Goal: Task Accomplishment & Management: Manage account settings

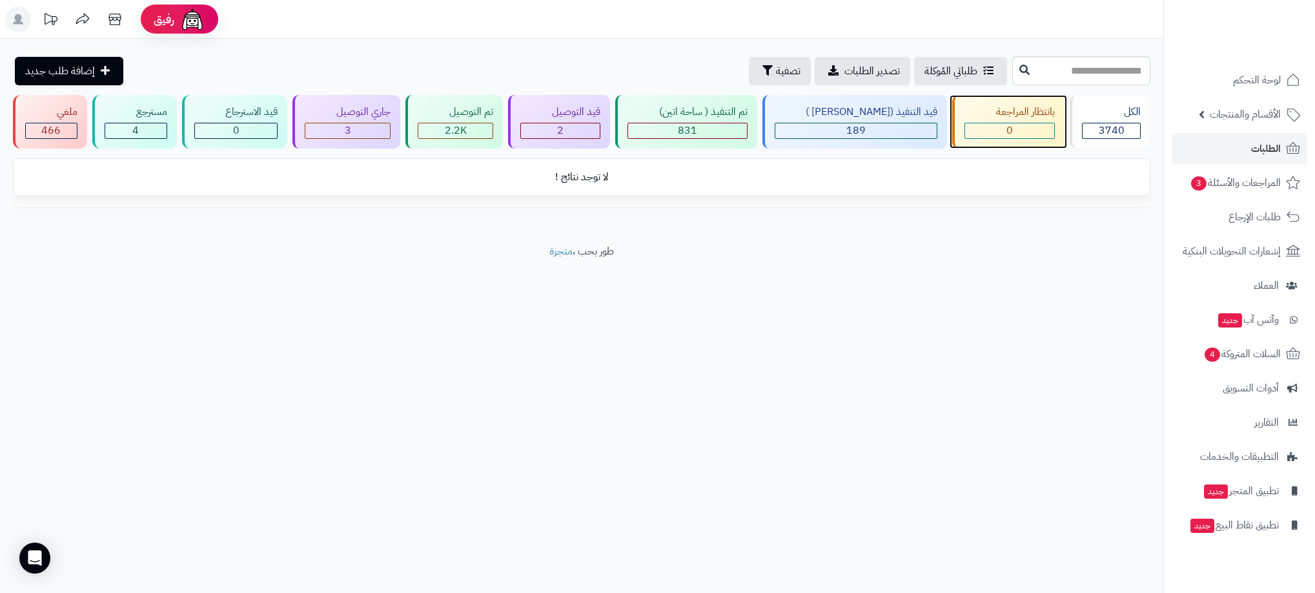
click at [1046, 130] on div "0" at bounding box center [1009, 130] width 89 height 15
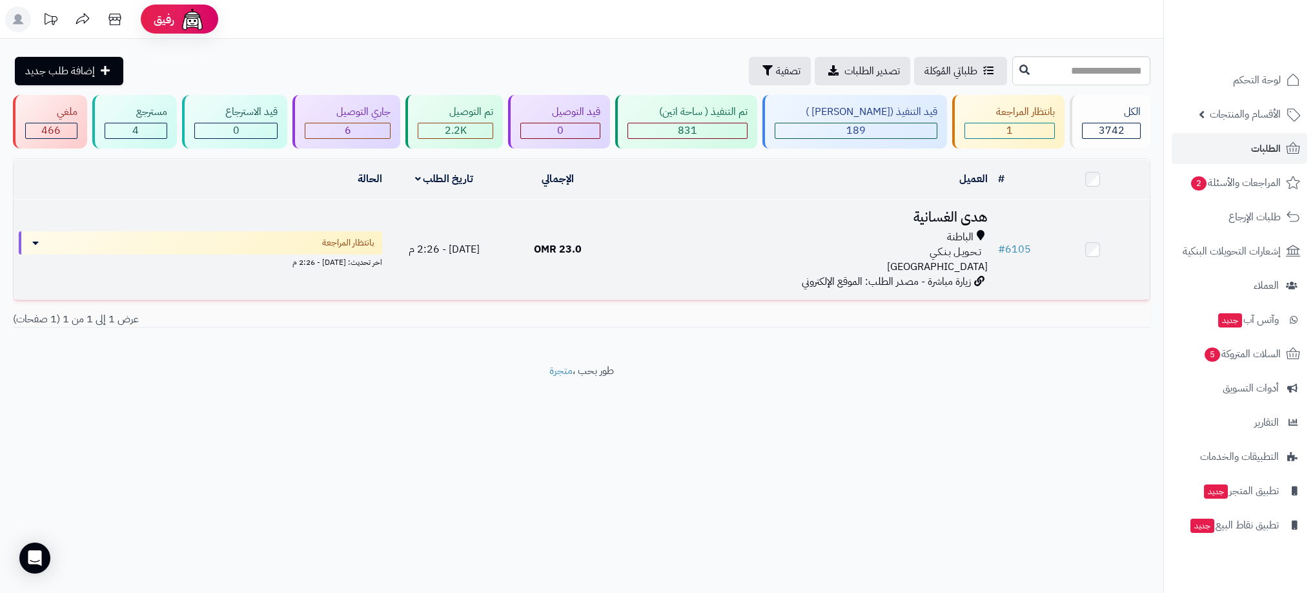
click at [778, 233] on div "الباطنة" at bounding box center [804, 237] width 368 height 15
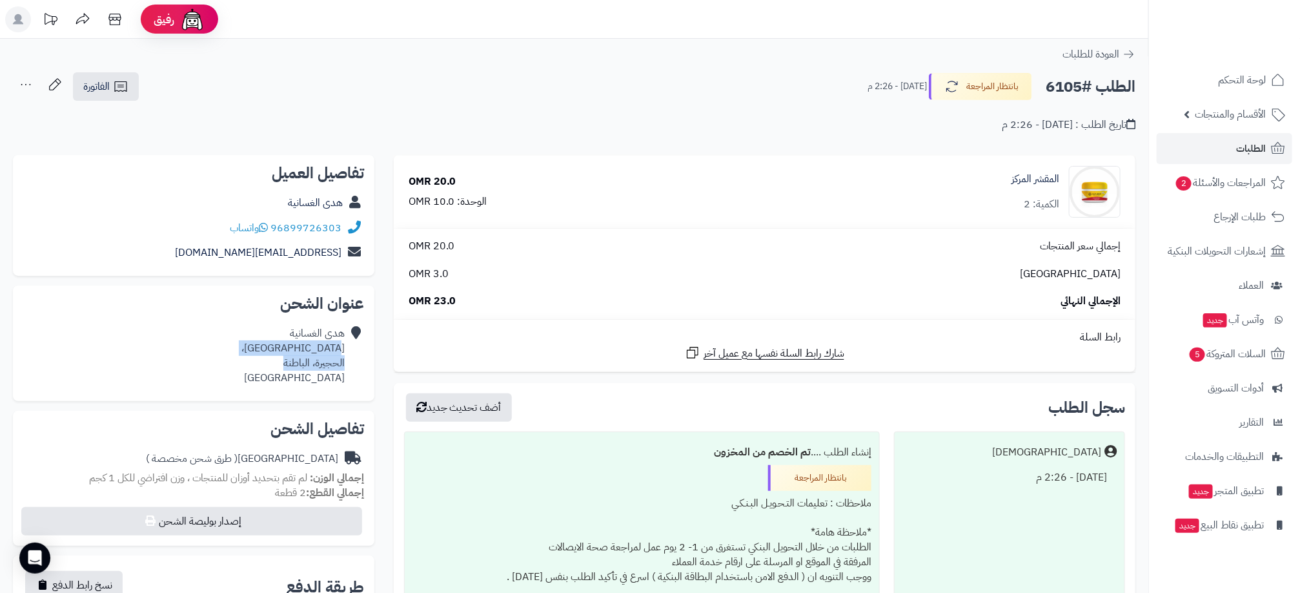
drag, startPoint x: 283, startPoint y: 358, endPoint x: 339, endPoint y: 351, distance: 56.0
click at [339, 351] on div "هدى الغسانية شارع شيخان، الحجيرة، الباطنة عمان" at bounding box center [292, 355] width 103 height 59
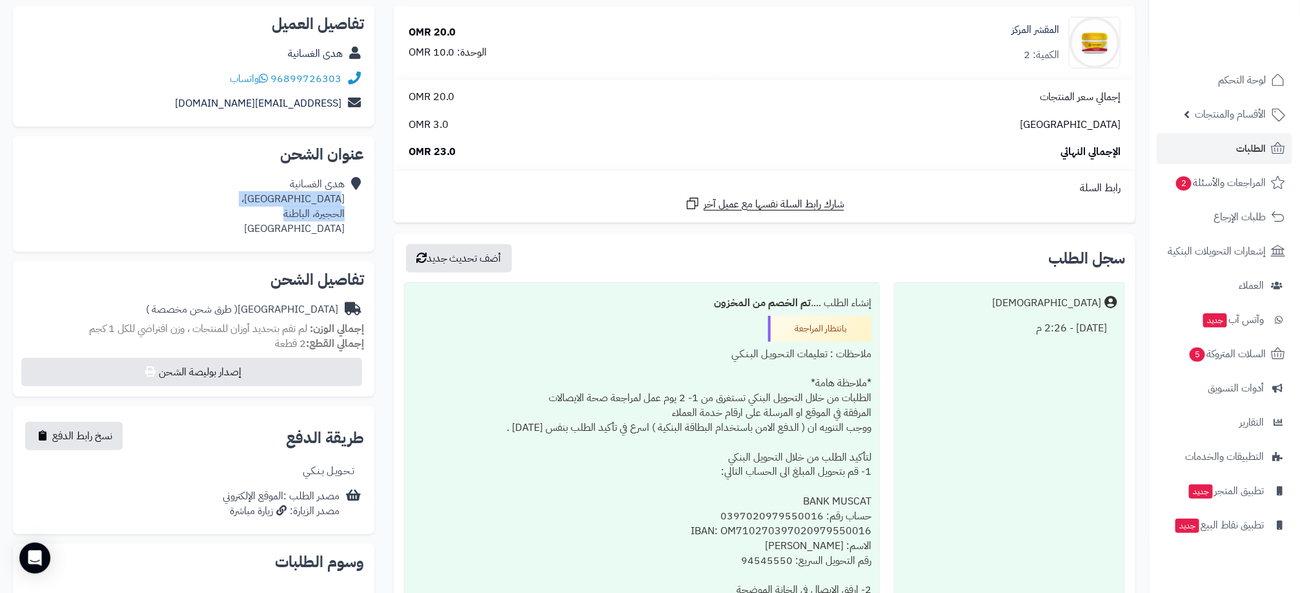
scroll to position [194, 0]
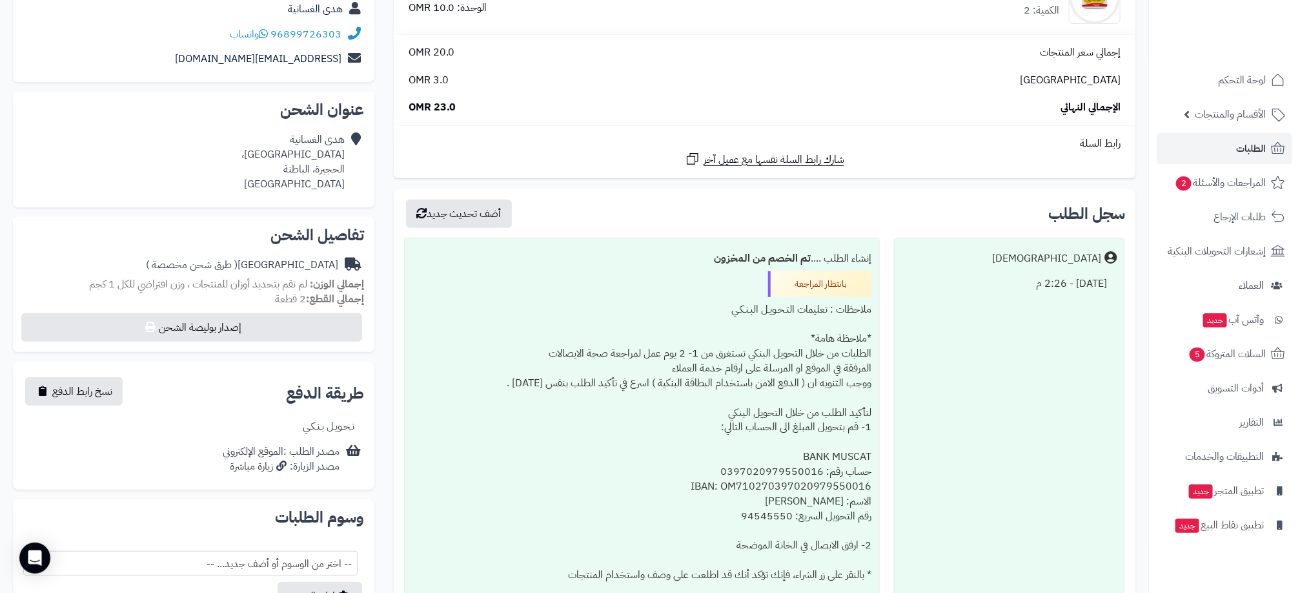
click at [413, 355] on div "ملاحظات : تعليمات التـحـويـل البـنـكـي *ملاحظة هامة* الطلبات من خلال التحويل ال…" at bounding box center [641, 471] width 459 height 349
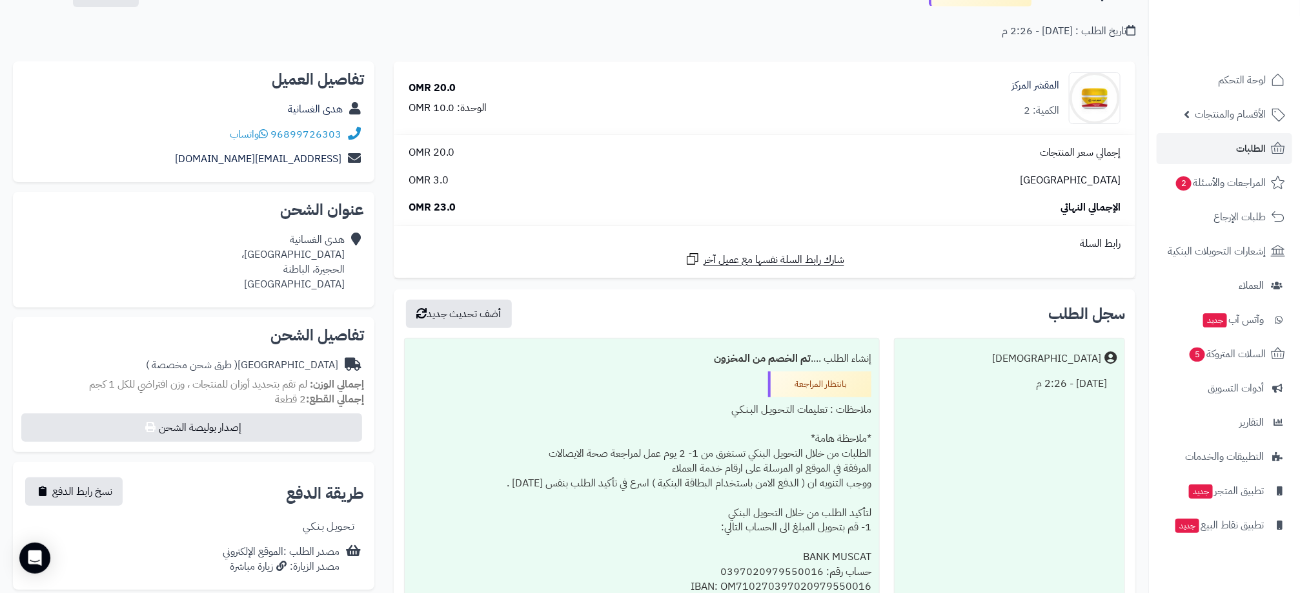
scroll to position [0, 0]
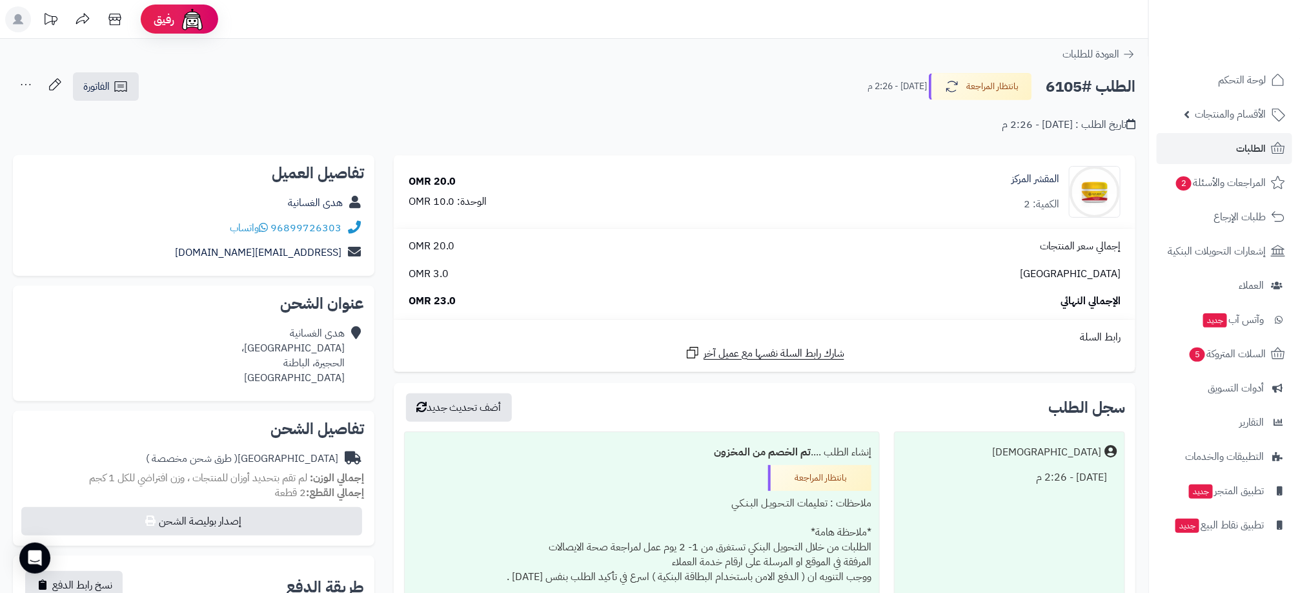
click at [436, 183] on div "20.0 OMR" at bounding box center [433, 181] width 48 height 15
click at [438, 278] on span "3.0 OMR" at bounding box center [429, 274] width 40 height 15
drag, startPoint x: 438, startPoint y: 278, endPoint x: 434, endPoint y: 309, distance: 31.2
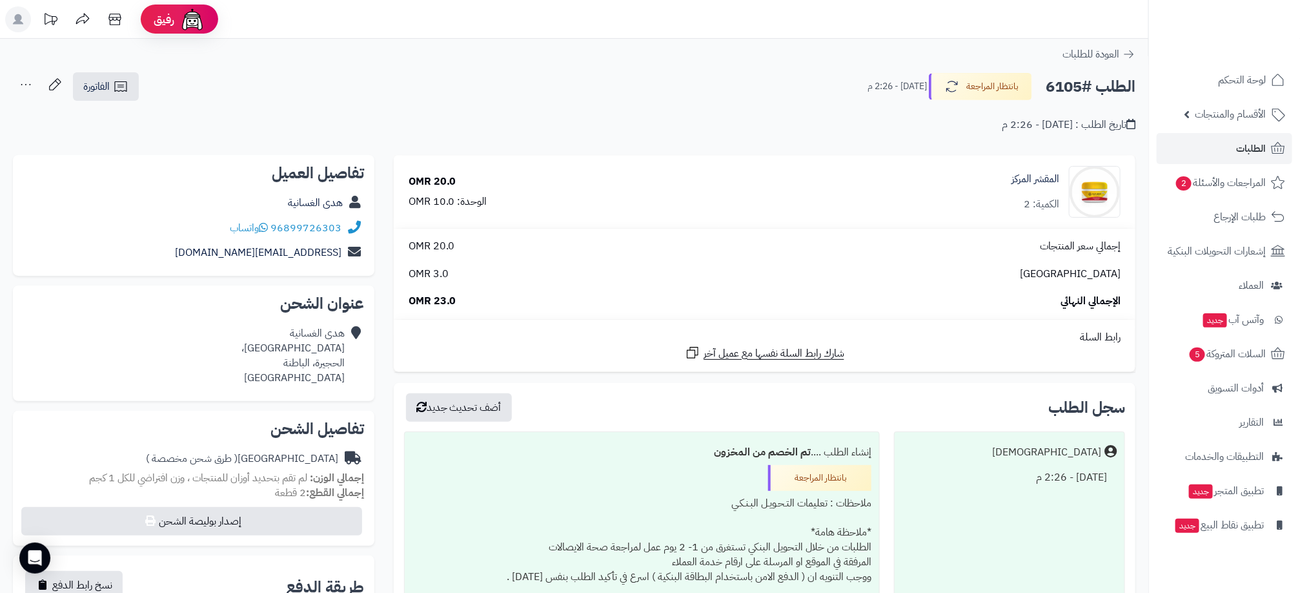
click at [434, 309] on span "23.0 OMR" at bounding box center [433, 301] width 48 height 15
drag, startPoint x: 472, startPoint y: 305, endPoint x: 413, endPoint y: 241, distance: 87.2
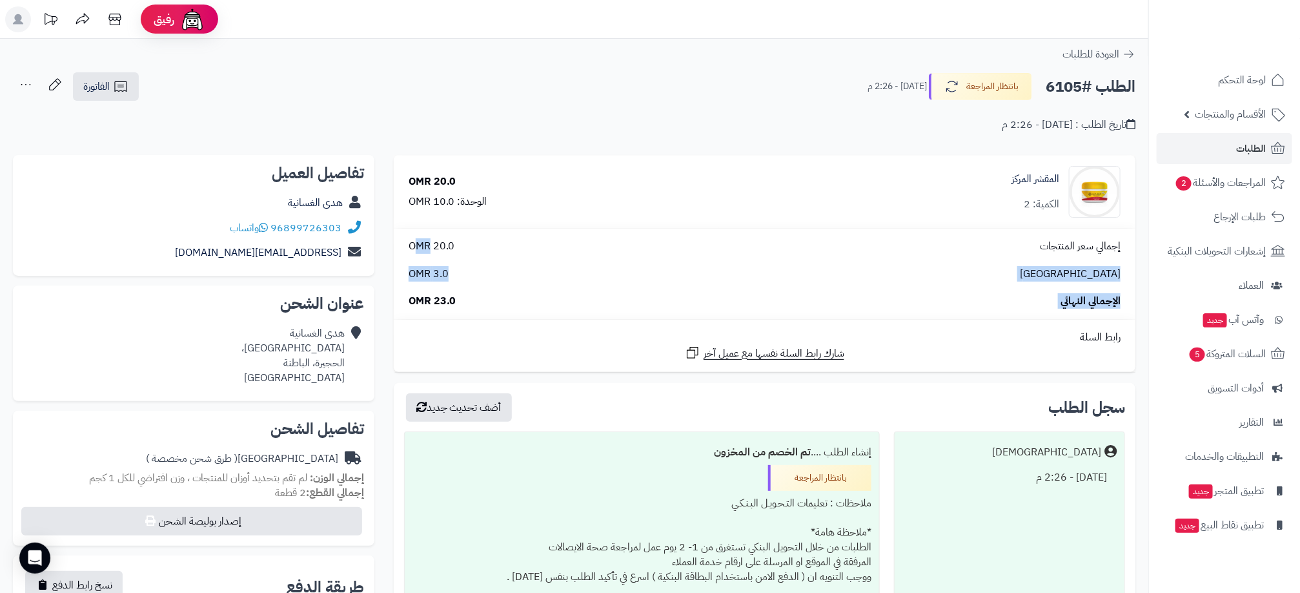
click at [413, 241] on div "إجمالي سعر المنتجات 20.0 OMR عمان 3.0 OMR الإجمالي النهائي 23.0 OMR" at bounding box center [764, 274] width 731 height 70
drag, startPoint x: 413, startPoint y: 241, endPoint x: 405, endPoint y: 174, distance: 67.0
click at [405, 174] on div "20.0 OMR الوحدة: 10.0 OMR" at bounding box center [556, 191] width 315 height 35
drag, startPoint x: 415, startPoint y: 179, endPoint x: 460, endPoint y: 227, distance: 65.8
click at [460, 227] on td "20.0 OMR الوحدة: 10.0 OMR" at bounding box center [556, 192] width 325 height 72
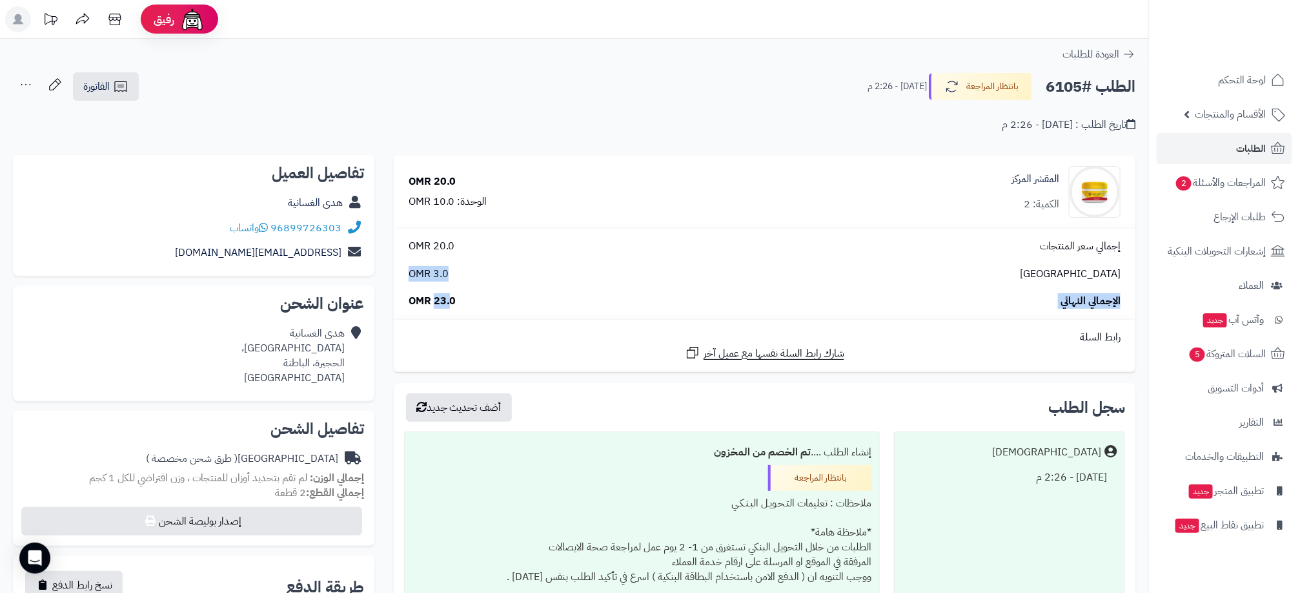
drag, startPoint x: 460, startPoint y: 227, endPoint x: 451, endPoint y: 287, distance: 60.6
click at [451, 287] on div "إجمالي سعر المنتجات 20.0 OMR عمان 3.0 OMR الإجمالي النهائي 23.0 OMR" at bounding box center [764, 274] width 731 height 70
drag, startPoint x: 451, startPoint y: 287, endPoint x: 434, endPoint y: 306, distance: 25.1
click at [434, 306] on span "23.0 OMR" at bounding box center [433, 301] width 48 height 15
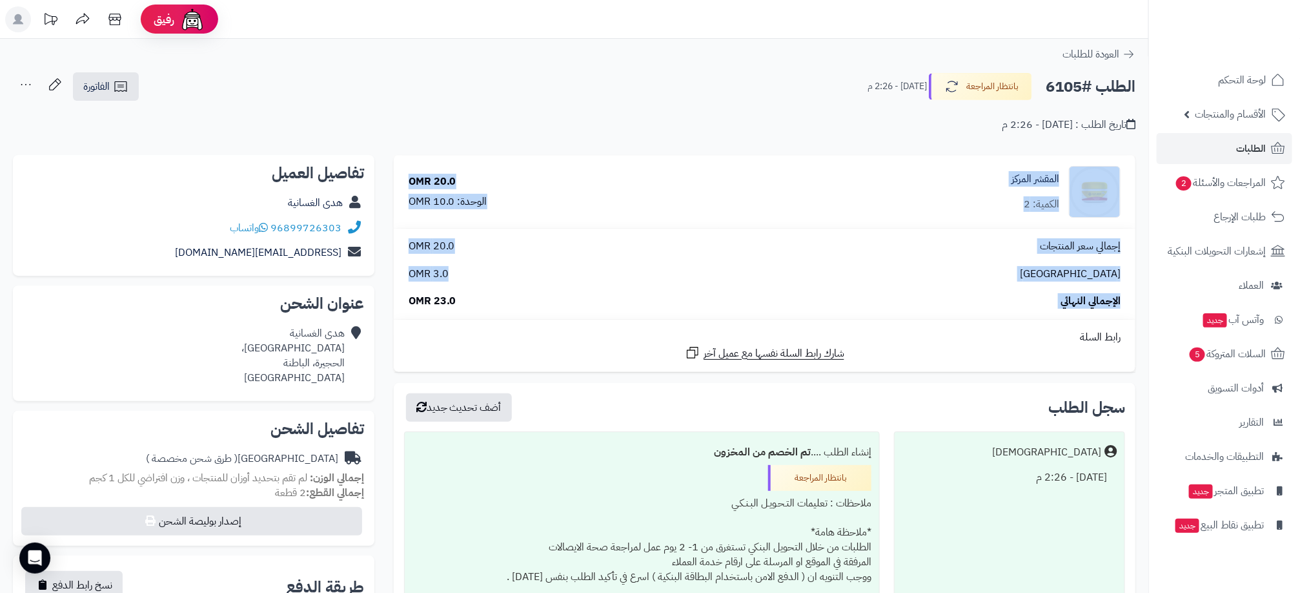
drag, startPoint x: 455, startPoint y: 307, endPoint x: 494, endPoint y: 144, distance: 167.4
click at [494, 144] on div "**********" at bounding box center [574, 500] width 1148 height 923
click at [507, 188] on div "20.0 OMR الوحدة: 10.0 OMR" at bounding box center [556, 191] width 315 height 35
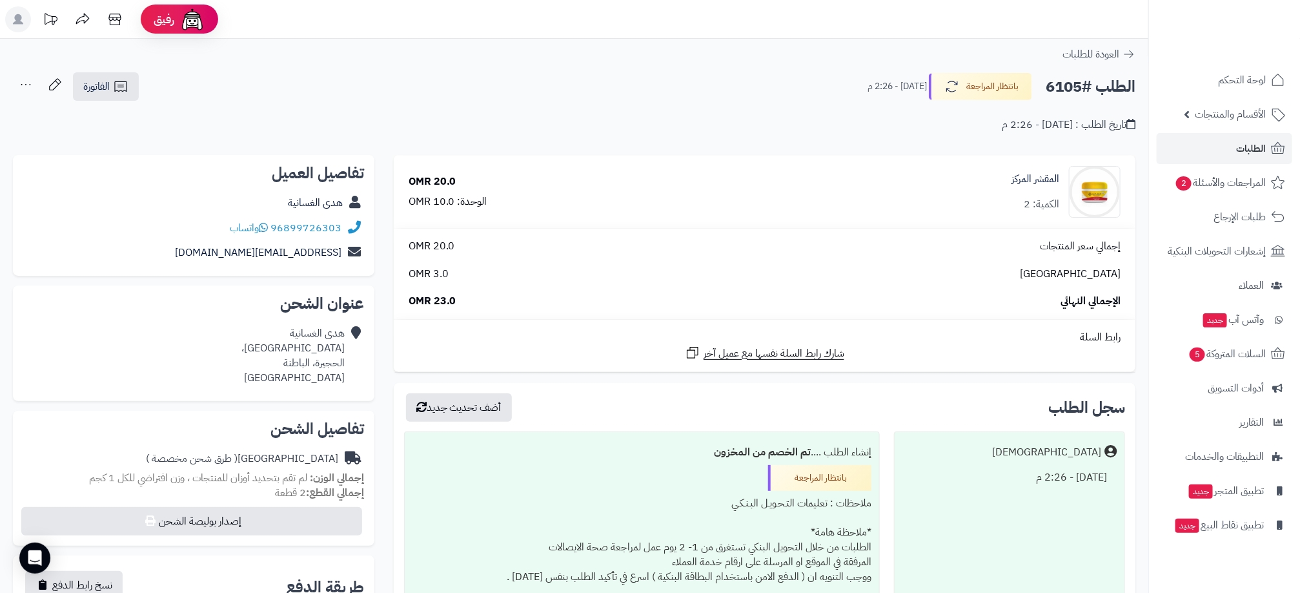
click at [436, 272] on span "3.0 OMR" at bounding box center [429, 274] width 40 height 15
drag, startPoint x: 436, startPoint y: 272, endPoint x: 449, endPoint y: 275, distance: 13.9
click at [449, 275] on div "عمان 3.0 OMR" at bounding box center [764, 274] width 731 height 15
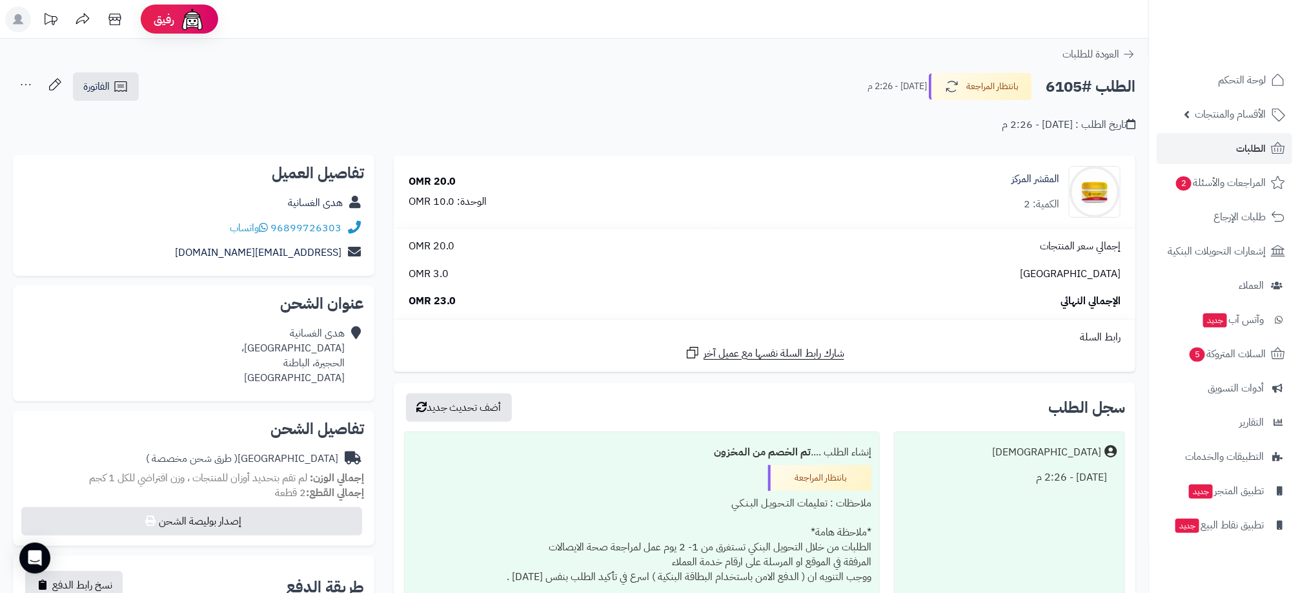
click at [444, 275] on span "3.0 OMR" at bounding box center [429, 274] width 40 height 15
click at [434, 272] on span "3.0 OMR" at bounding box center [429, 274] width 40 height 15
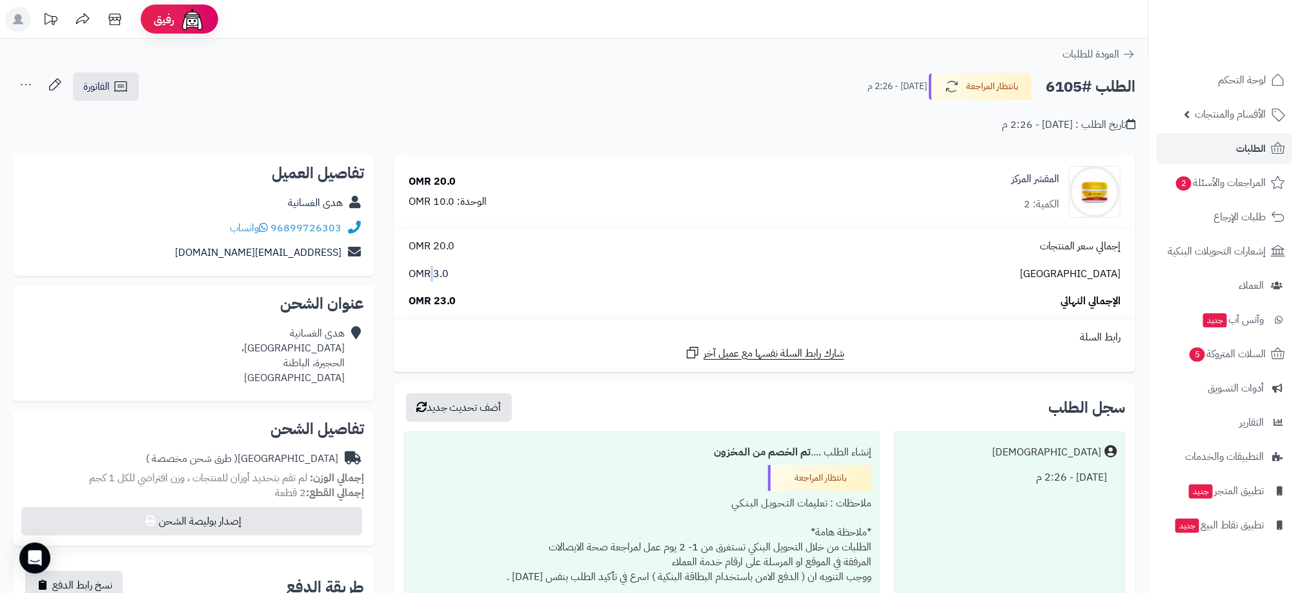
click at [434, 272] on span "3.0 OMR" at bounding box center [429, 274] width 40 height 15
drag, startPoint x: 414, startPoint y: 277, endPoint x: 461, endPoint y: 285, distance: 47.1
click at [461, 285] on div "إجمالي سعر المنتجات 20.0 OMR عمان 3.0 OMR الإجمالي النهائي 23.0 OMR" at bounding box center [764, 274] width 731 height 70
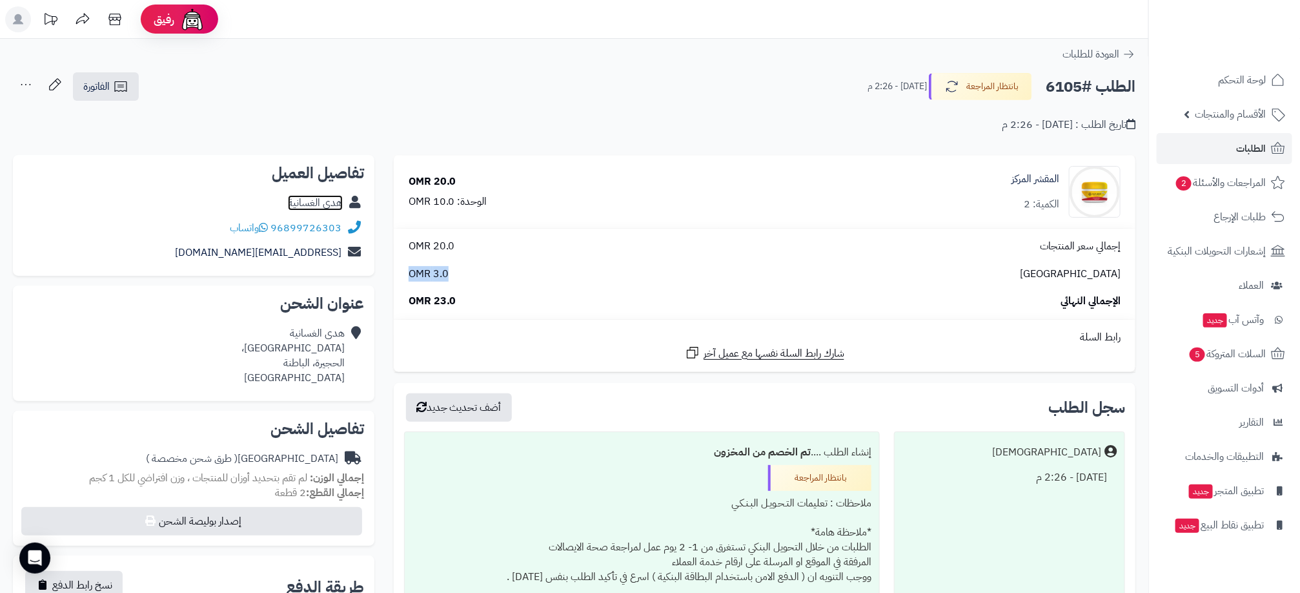
click at [320, 199] on link "هدى الغسانية" at bounding box center [315, 202] width 55 height 15
